Goal: Task Accomplishment & Management: Manage account settings

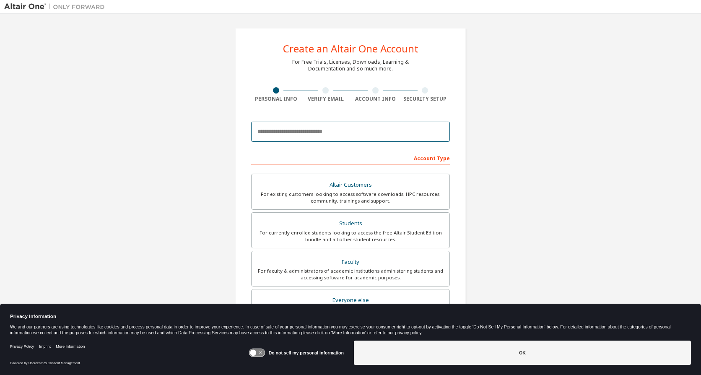
click at [331, 136] on input "email" at bounding box center [350, 132] width 199 height 20
type input "**********"
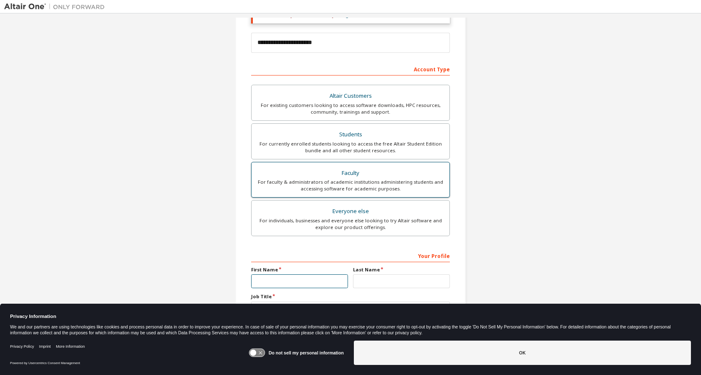
scroll to position [142, 0]
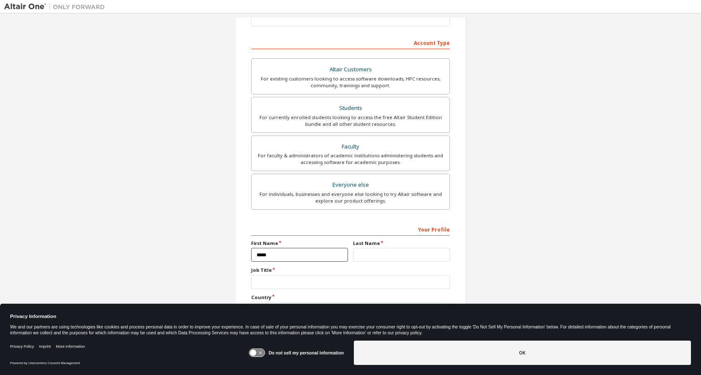
type input "*****"
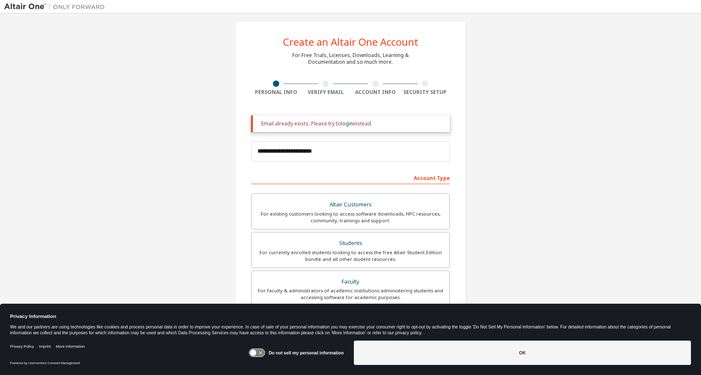
scroll to position [0, 0]
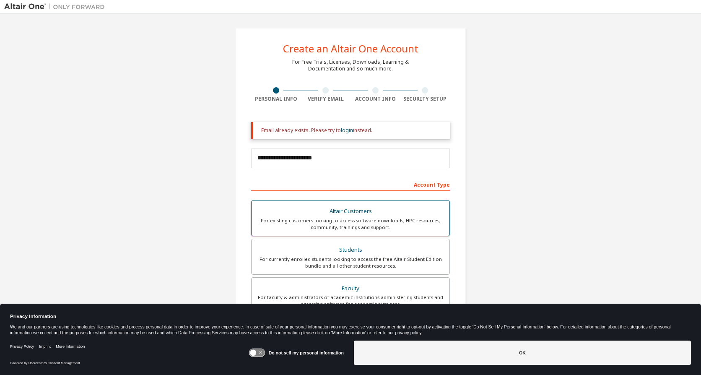
click at [389, 223] on div "For existing customers looking to access software downloads, HPC resources, com…" at bounding box center [351, 223] width 188 height 13
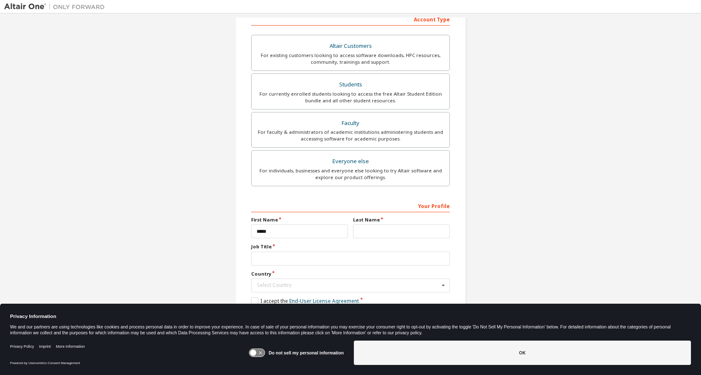
scroll to position [169, 0]
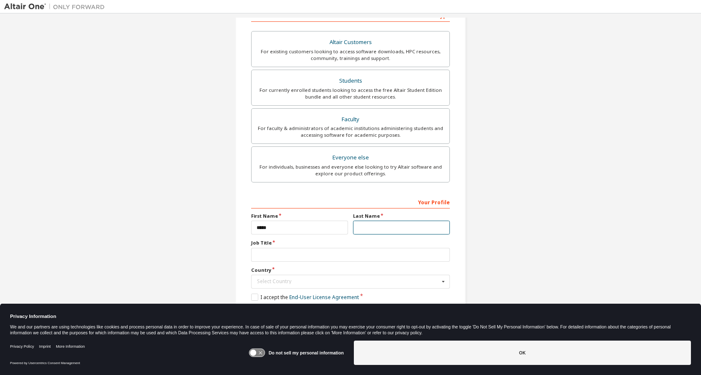
click at [389, 229] on input "text" at bounding box center [401, 228] width 97 height 14
type input "****"
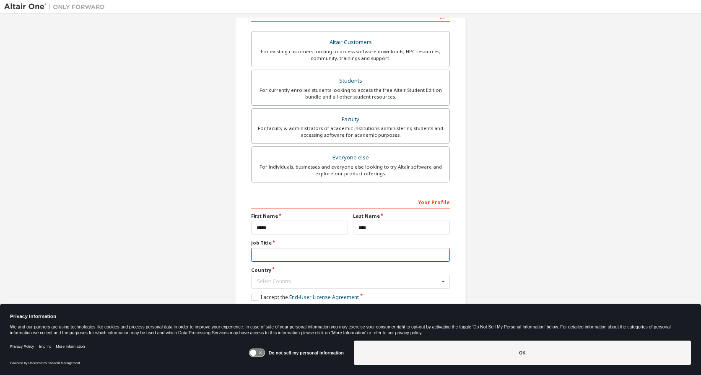
click at [285, 257] on input "text" at bounding box center [350, 255] width 199 height 14
type input "**********"
click at [416, 281] on div "Select Country" at bounding box center [348, 281] width 182 height 5
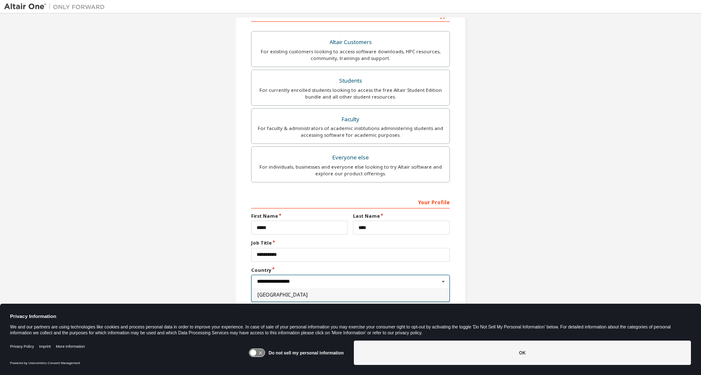
type input "**********"
click at [318, 296] on span "United States of America" at bounding box center [351, 294] width 187 height 5
type input "***"
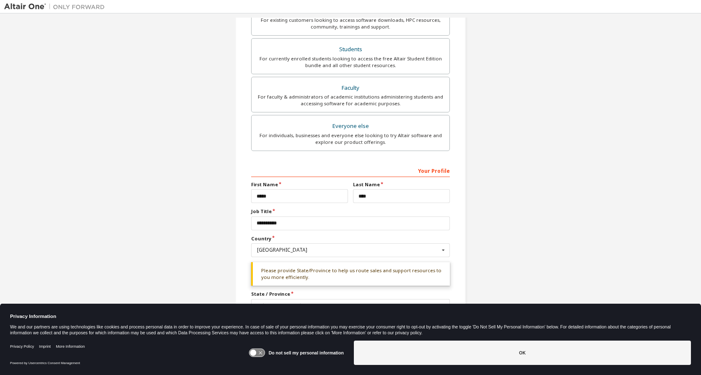
scroll to position [225, 0]
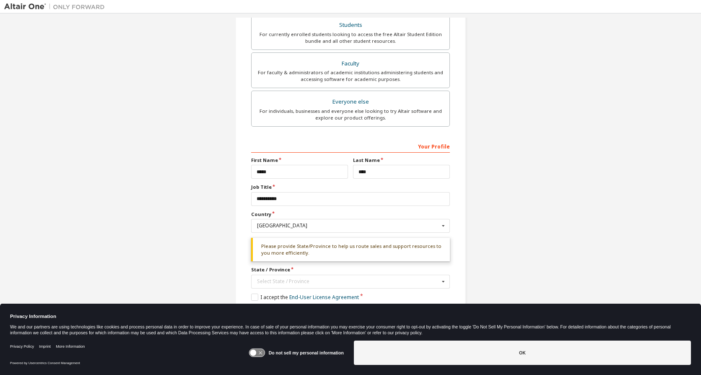
click at [596, 221] on div "**********" at bounding box center [350, 70] width 693 height 554
drag, startPoint x: 198, startPoint y: 259, endPoint x: 270, endPoint y: 250, distance: 72.7
click at [198, 258] on div "**********" at bounding box center [350, 70] width 693 height 554
click at [271, 250] on div "Please provide State/Province to help us route sales and support resources to y…" at bounding box center [350, 250] width 199 height 24
click at [455, 250] on div "**********" at bounding box center [350, 70] width 231 height 534
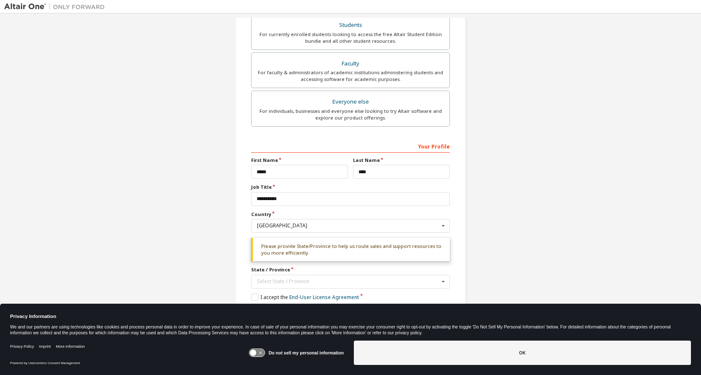
click at [291, 274] on div "State / Province Select State / Province Alabama Alaska Arizona Arkansas Califo…" at bounding box center [350, 277] width 199 height 22
click at [306, 282] on div "Select State / Province" at bounding box center [348, 281] width 182 height 5
type input "*******"
click at [292, 295] on span "New Jersey" at bounding box center [351, 294] width 187 height 5
type input "**"
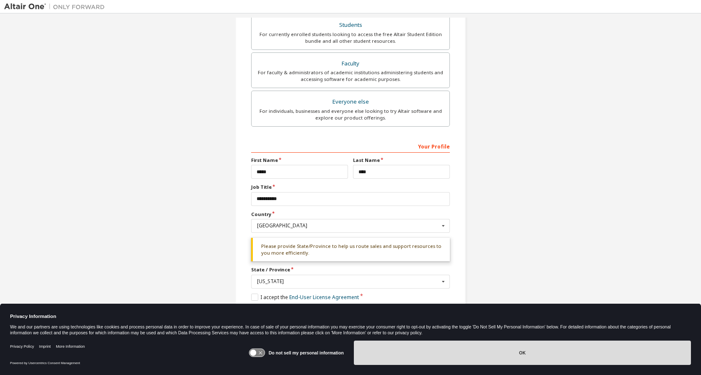
drag, startPoint x: 503, startPoint y: 373, endPoint x: 506, endPoint y: 361, distance: 12.6
click at [503, 373] on div "Privacy Policy Imprint More Information Powered by Usercentrics Consent Managem…" at bounding box center [350, 356] width 701 height 38
click at [500, 360] on button "OK" at bounding box center [522, 353] width 337 height 24
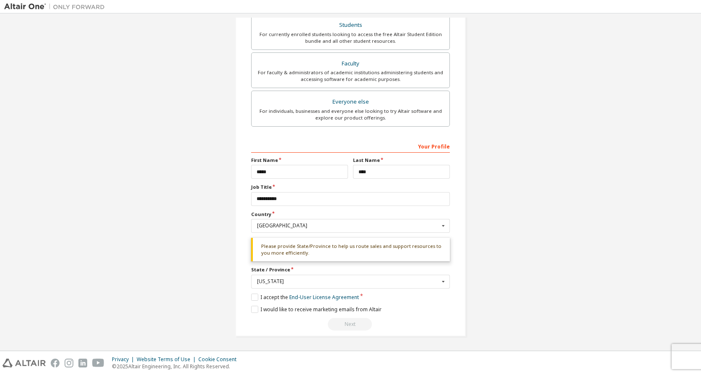
click at [551, 256] on div "**********" at bounding box center [350, 70] width 693 height 554
click at [253, 296] on label "I accept the End-User License Agreement" at bounding box center [305, 297] width 108 height 7
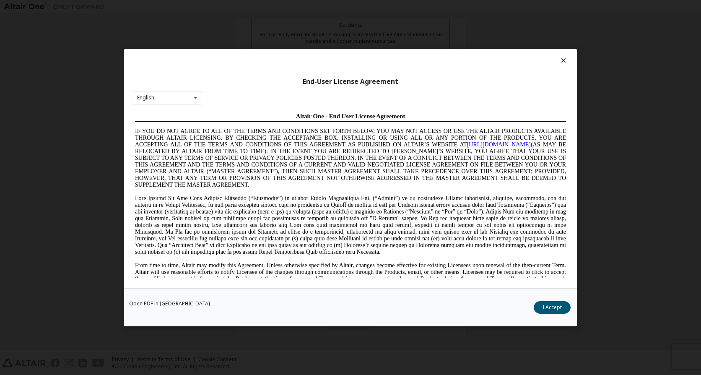
scroll to position [0, 0]
drag, startPoint x: 558, startPoint y: 308, endPoint x: 512, endPoint y: 303, distance: 45.5
click at [557, 308] on button "I Accept" at bounding box center [552, 307] width 37 height 13
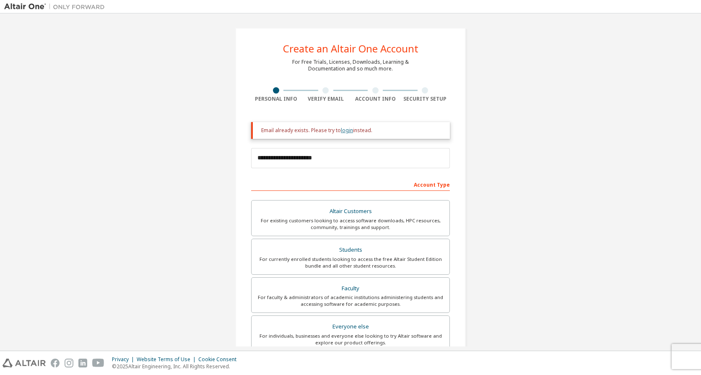
click at [343, 132] on link "login" at bounding box center [347, 130] width 12 height 7
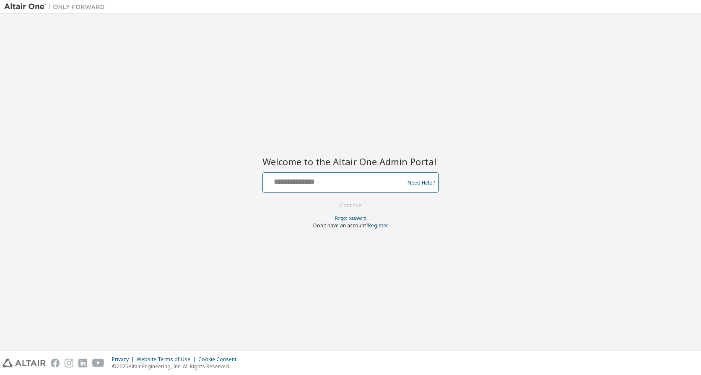
click at [330, 179] on input "text" at bounding box center [334, 181] width 137 height 12
type input "**********"
click at [361, 203] on button "Continue" at bounding box center [350, 205] width 39 height 13
click at [351, 216] on link "Forgot password" at bounding box center [350, 218] width 31 height 6
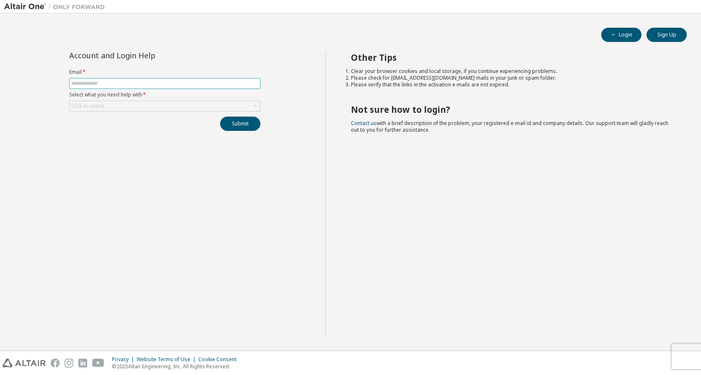
click at [107, 86] on input "text" at bounding box center [164, 83] width 187 height 7
click at [477, 157] on div "Other Tips Clear your browser cookies and local storage, if you continue experi…" at bounding box center [512, 194] width 372 height 284
click at [105, 81] on input "text" at bounding box center [164, 83] width 187 height 7
type input "**********"
click at [232, 106] on div "Click to select" at bounding box center [165, 106] width 190 height 10
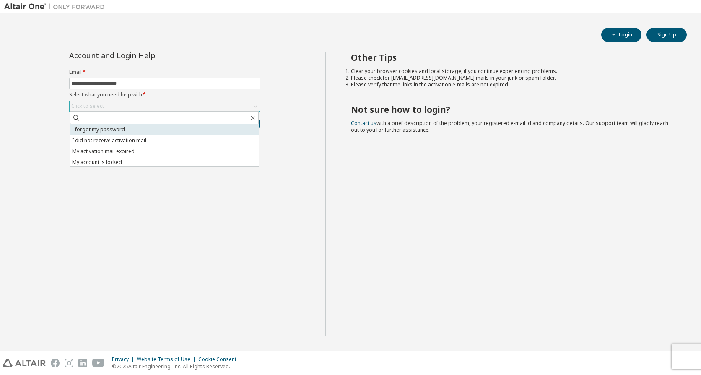
click at [97, 130] on li "I forgot my password" at bounding box center [164, 129] width 189 height 11
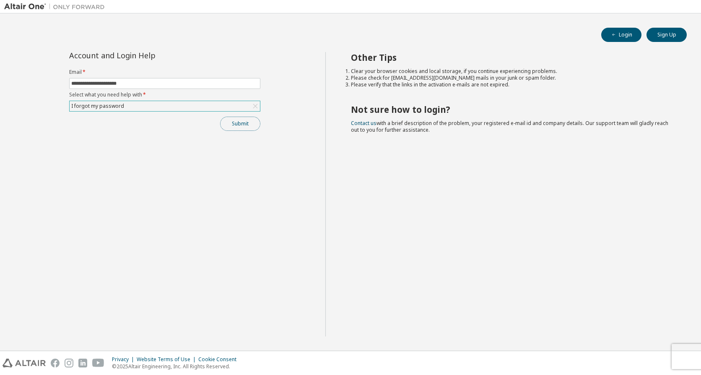
click at [258, 124] on button "Submit" at bounding box center [240, 124] width 40 height 14
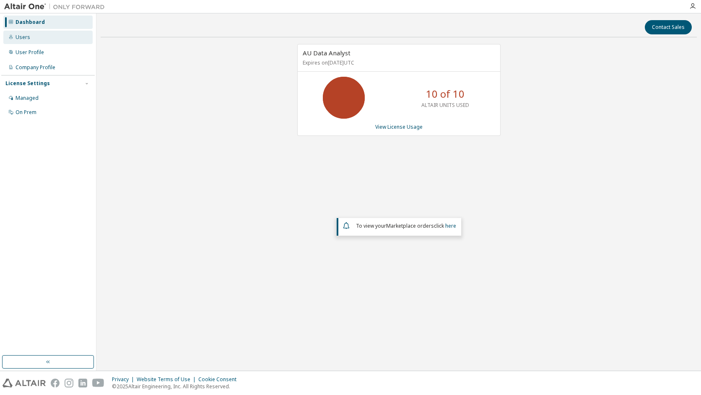
click at [30, 39] on div "Users" at bounding box center [47, 37] width 89 height 13
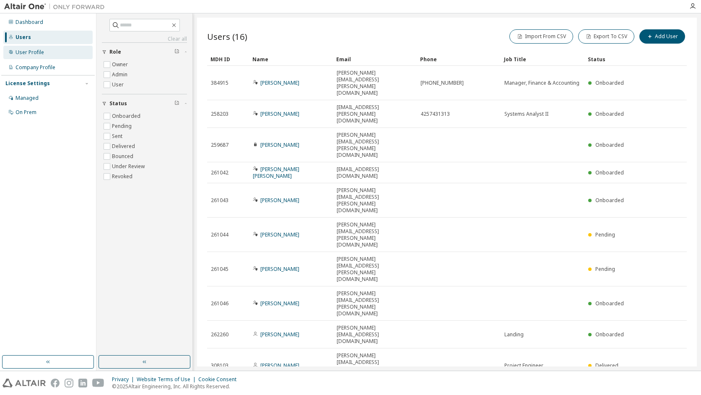
click at [41, 55] on div "User Profile" at bounding box center [30, 52] width 29 height 7
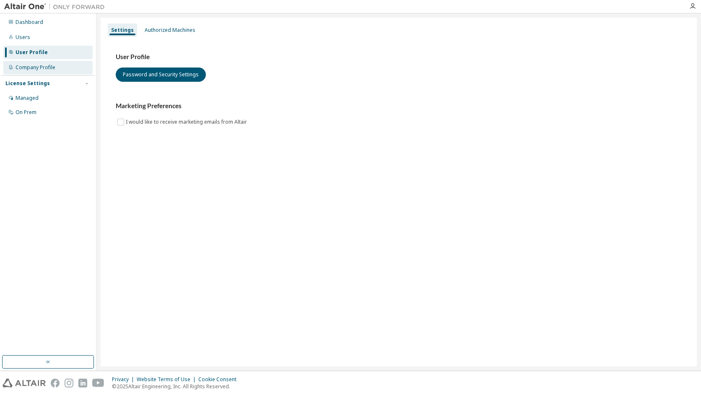
click at [42, 70] on div "Company Profile" at bounding box center [36, 67] width 40 height 7
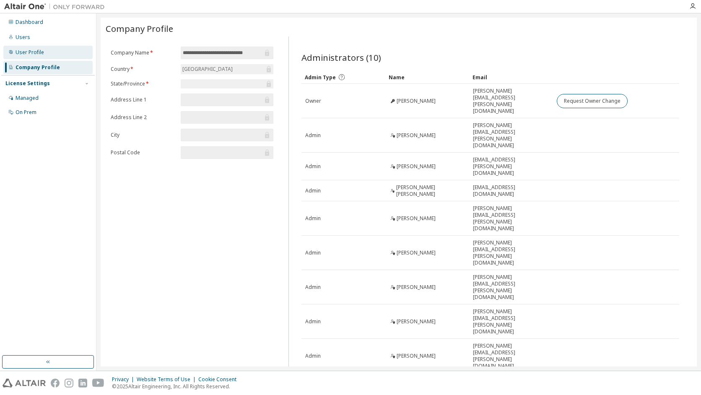
click at [36, 51] on div "User Profile" at bounding box center [30, 52] width 29 height 7
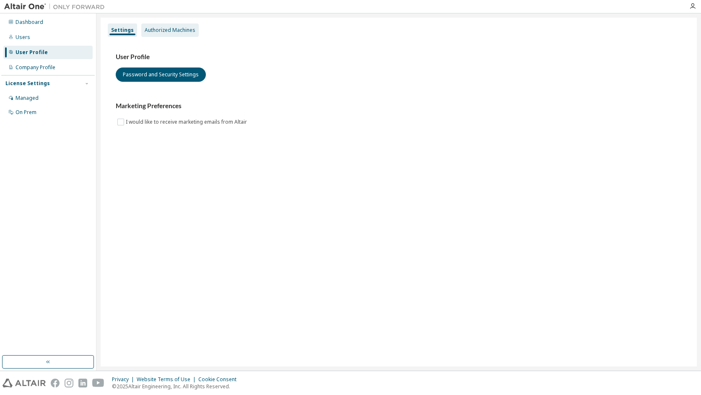
click at [172, 29] on div "Authorized Machines" at bounding box center [170, 30] width 51 height 7
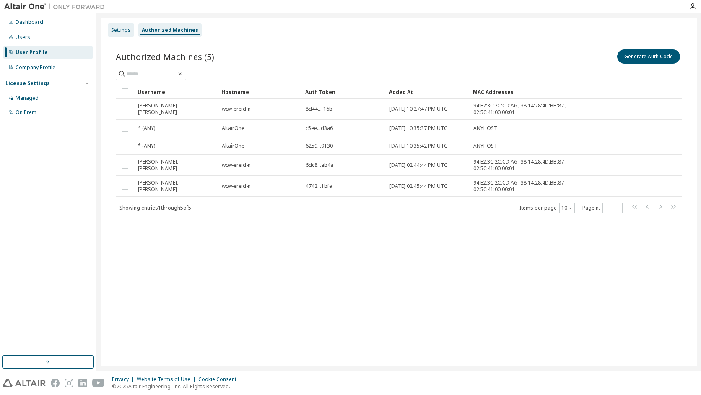
click at [123, 30] on div "Settings" at bounding box center [121, 30] width 20 height 7
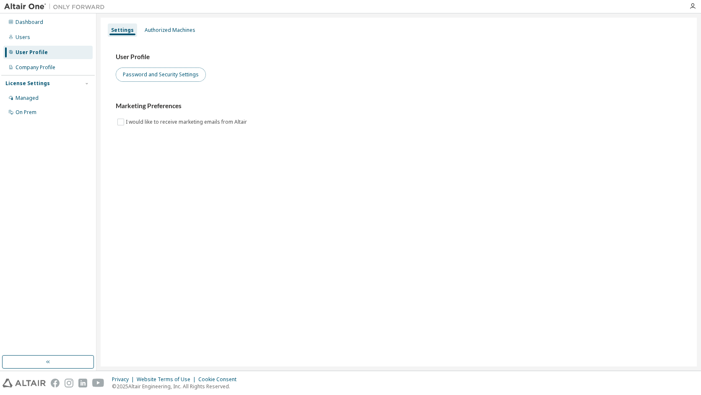
click at [169, 70] on button "Password and Security Settings" at bounding box center [161, 75] width 90 height 14
click at [175, 27] on div "Authorized Machines" at bounding box center [170, 30] width 51 height 7
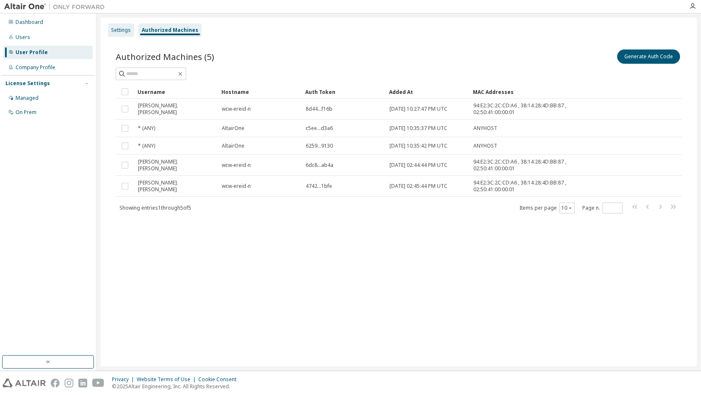
click at [124, 28] on div "Settings" at bounding box center [121, 30] width 20 height 7
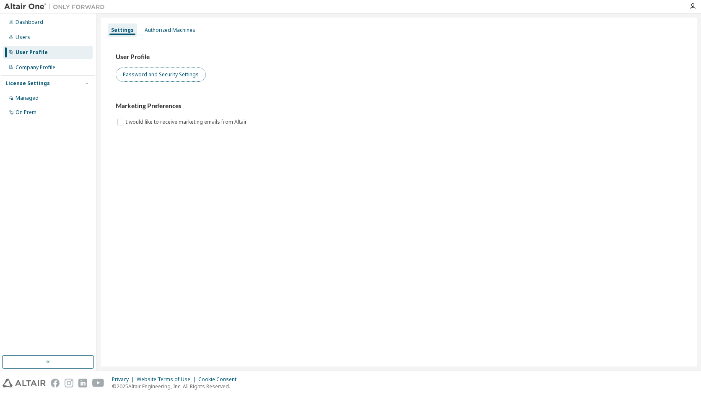
click at [150, 77] on button "Password and Security Settings" at bounding box center [161, 75] width 90 height 14
click at [161, 168] on div "Settings Authorized Machines User Profile Password and Security Settings Market…" at bounding box center [399, 192] width 597 height 349
click at [18, 37] on div "Users" at bounding box center [23, 37] width 15 height 7
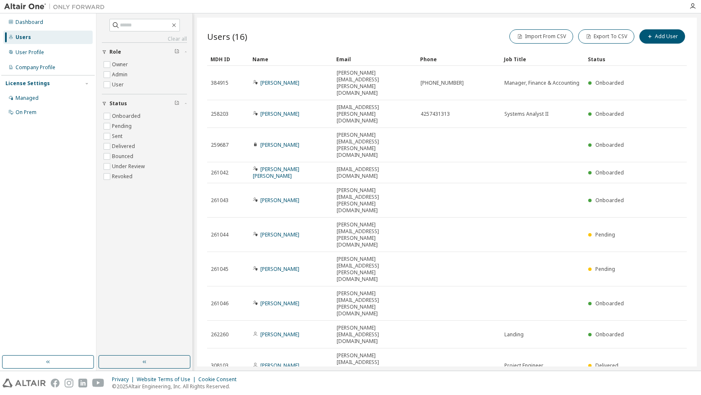
click at [670, 388] on icon "button" at bounding box center [666, 393] width 10 height 10
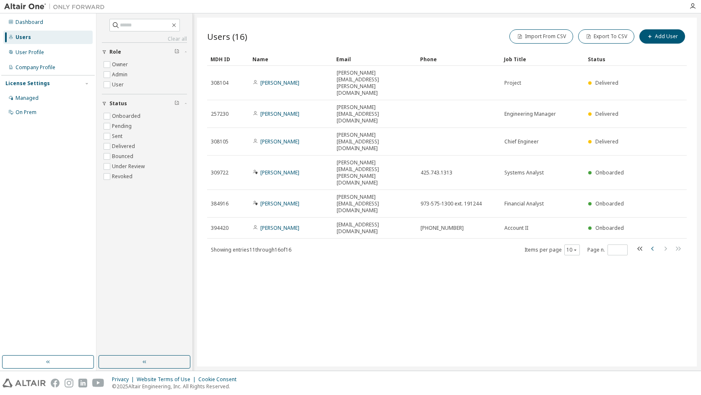
click at [651, 244] on icon "button" at bounding box center [653, 249] width 10 height 10
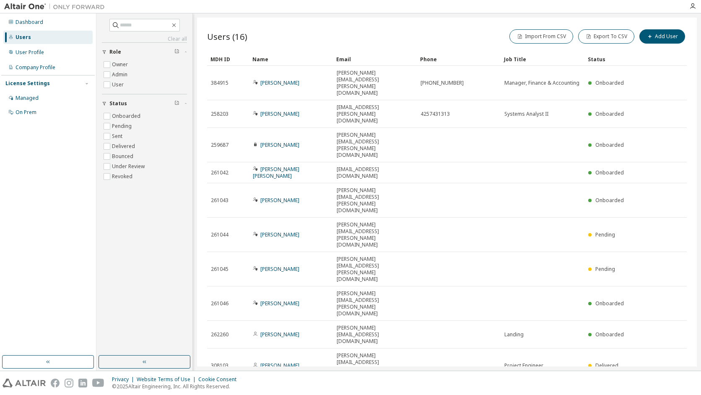
click at [666, 388] on icon "button" at bounding box center [666, 393] width 10 height 10
type input "*"
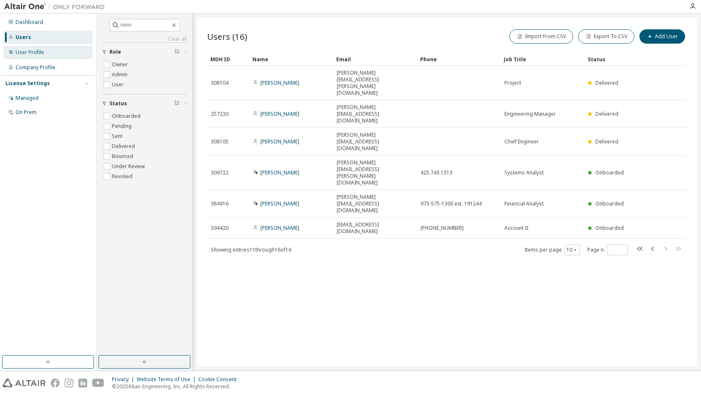
click at [25, 52] on div "User Profile" at bounding box center [30, 52] width 29 height 7
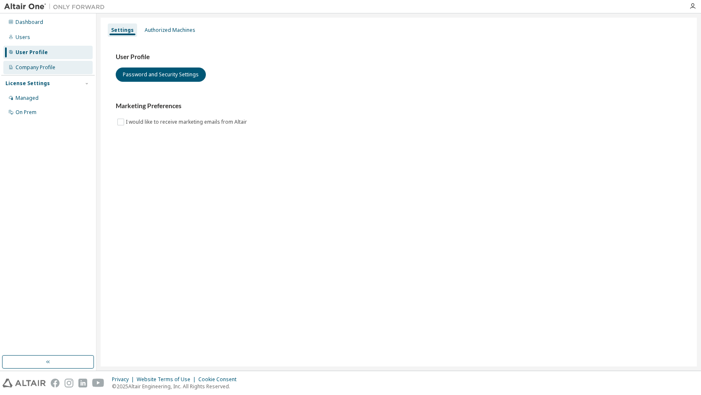
click at [33, 70] on div "Company Profile" at bounding box center [36, 67] width 40 height 7
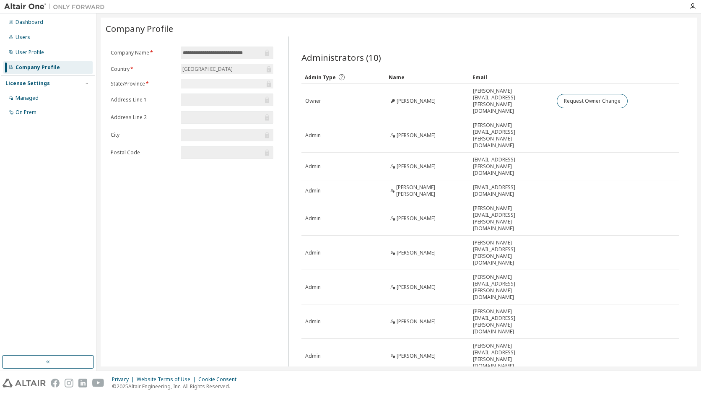
click at [39, 89] on div "License Settings Managed On Prem" at bounding box center [48, 97] width 94 height 45
click at [34, 102] on div "Managed" at bounding box center [47, 97] width 89 height 13
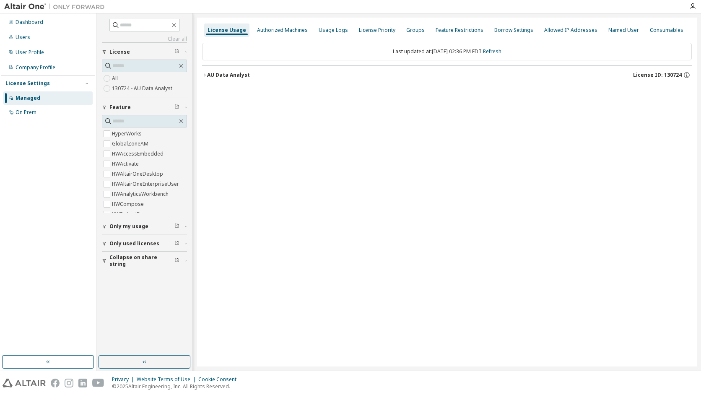
scroll to position [363, 0]
click at [29, 109] on div "On Prem" at bounding box center [26, 112] width 21 height 7
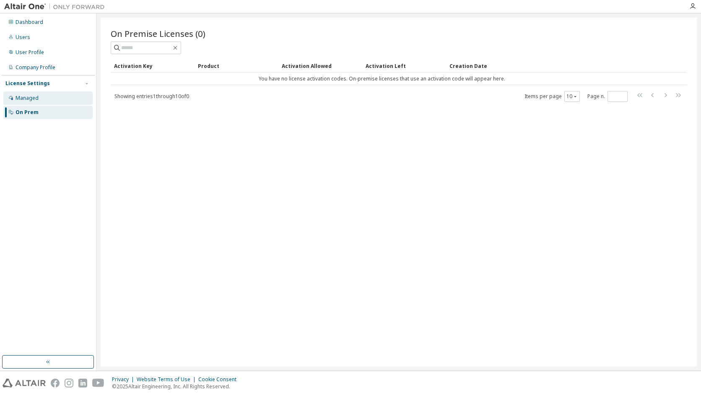
click at [29, 97] on div "Managed" at bounding box center [27, 98] width 23 height 7
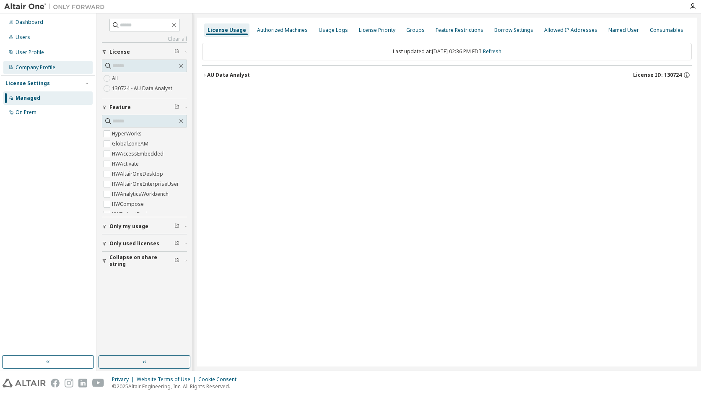
click at [32, 72] on div "Company Profile" at bounding box center [47, 67] width 89 height 13
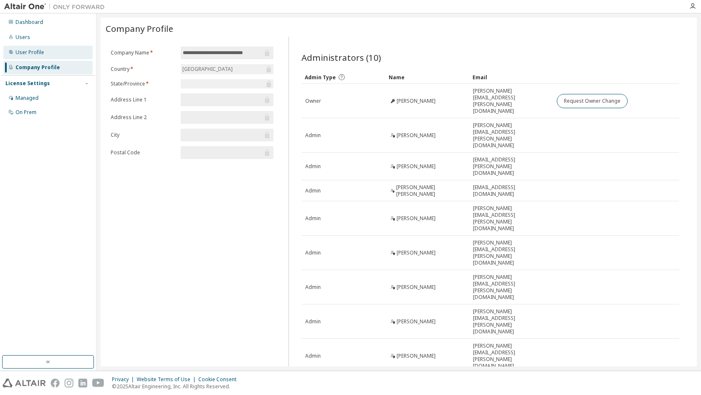
click at [35, 50] on div "User Profile" at bounding box center [30, 52] width 29 height 7
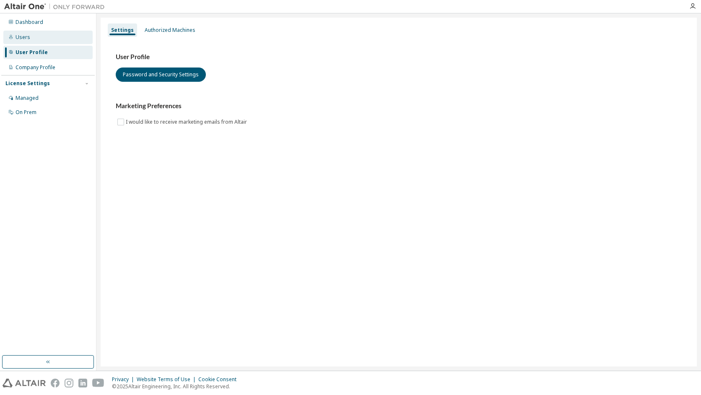
click at [16, 34] on div "Users" at bounding box center [23, 37] width 15 height 7
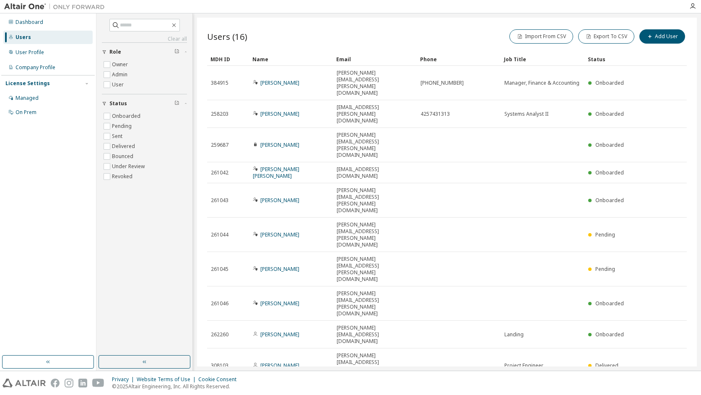
click at [663, 388] on icon "button" at bounding box center [666, 393] width 10 height 10
type input "*"
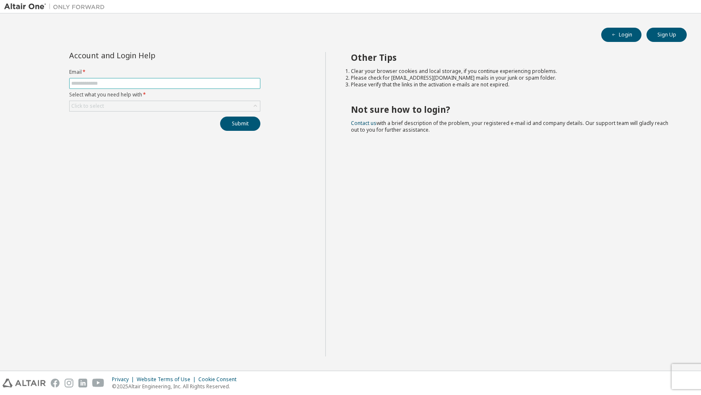
click at [108, 86] on input "text" at bounding box center [164, 83] width 187 height 7
type input "**********"
click at [185, 107] on div "Click to select" at bounding box center [165, 106] width 190 height 10
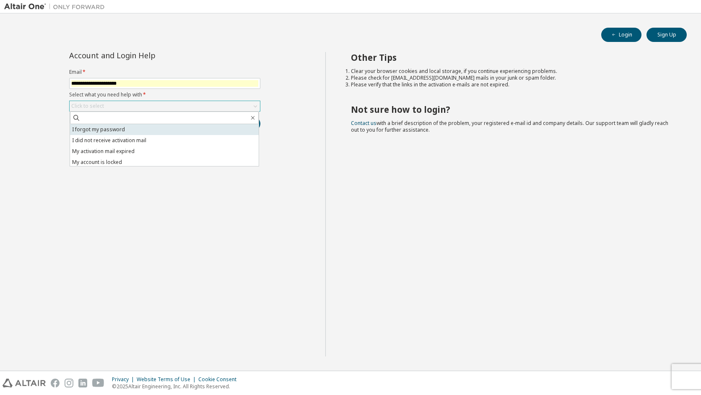
click at [139, 125] on li "I forgot my password" at bounding box center [164, 129] width 189 height 11
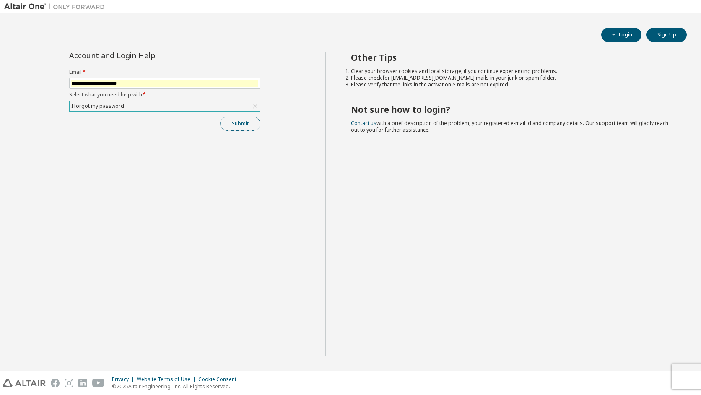
click at [232, 124] on button "Submit" at bounding box center [240, 124] width 40 height 14
click at [685, 371] on icon "button" at bounding box center [683, 372] width 5 height 5
